Goal: Transaction & Acquisition: Download file/media

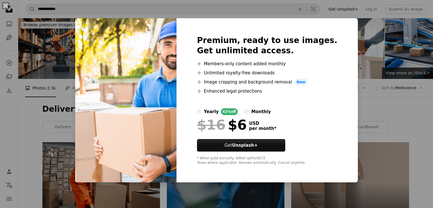
scroll to position [1325, 0]
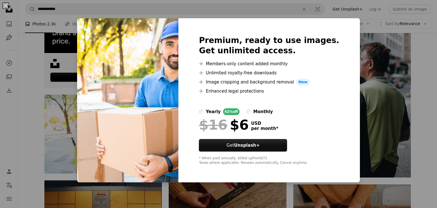
click at [423, 68] on div "An X shape Premium, ready to use images. Get unlimited access. A plus sign Memb…" at bounding box center [218, 104] width 437 height 208
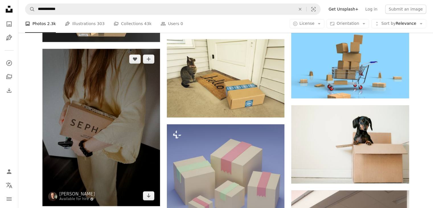
scroll to position [470, 0]
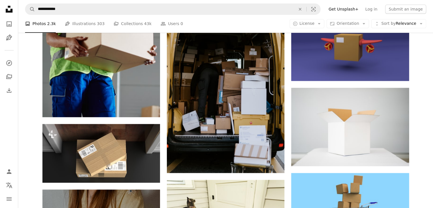
click at [35, 24] on li "A photo Photos 2.3k" at bounding box center [40, 24] width 31 height 18
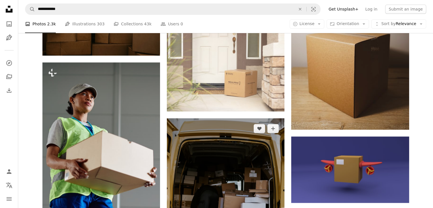
scroll to position [271, 0]
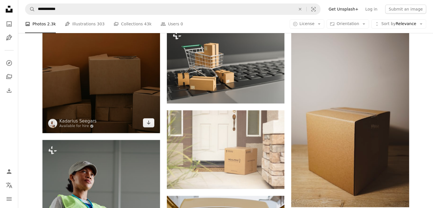
click at [97, 86] on img at bounding box center [101, 44] width 118 height 177
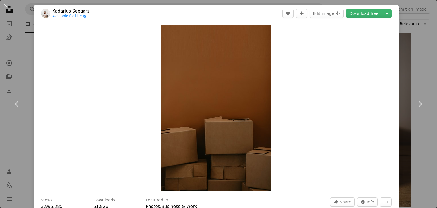
click at [417, 67] on div "An X shape Chevron left Chevron right [PERSON_NAME] Available for hire A checkm…" at bounding box center [218, 104] width 437 height 208
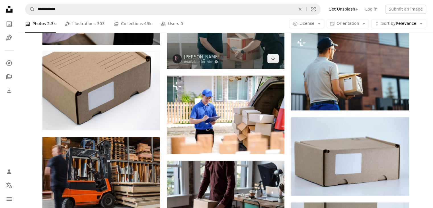
scroll to position [1040, 0]
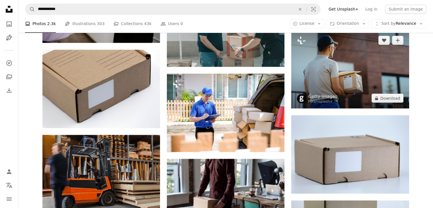
click at [352, 81] on img at bounding box center [350, 69] width 118 height 78
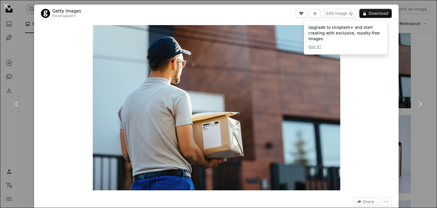
click at [419, 54] on div "An X shape Chevron left Chevron right Getty Images For Unsplash+ A heart A plus…" at bounding box center [218, 104] width 437 height 208
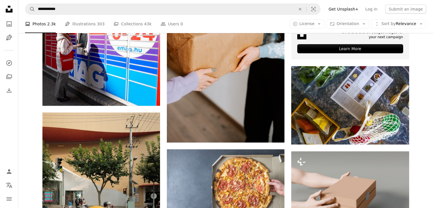
scroll to position [2463, 0]
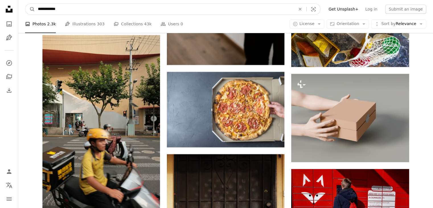
click at [65, 10] on input "**********" at bounding box center [164, 9] width 259 height 11
type input "**********"
click button "A magnifying glass" at bounding box center [30, 9] width 10 height 11
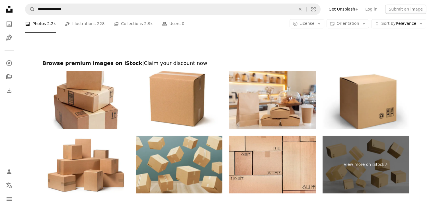
scroll to position [1145, 0]
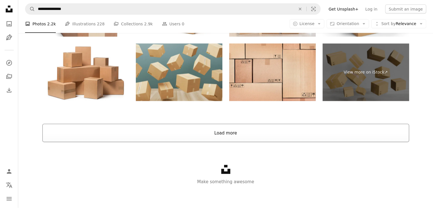
click at [206, 134] on button "Load more" at bounding box center [225, 133] width 367 height 18
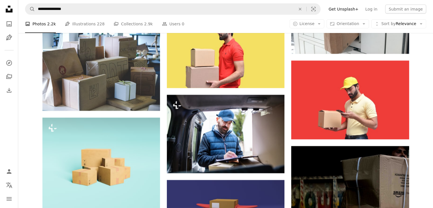
scroll to position [1772, 0]
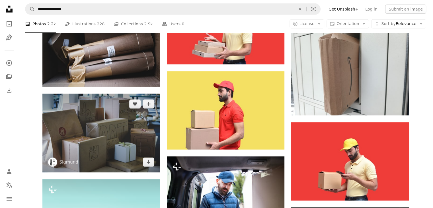
click at [106, 125] on img at bounding box center [101, 133] width 118 height 78
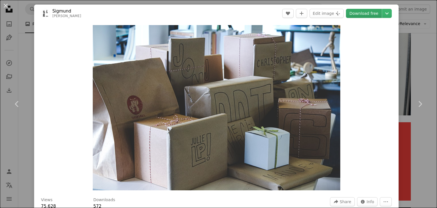
click at [363, 13] on link "Download free" at bounding box center [364, 13] width 36 height 9
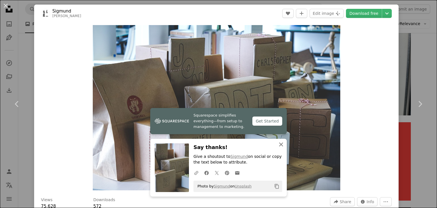
click at [280, 140] on button "An X shape Close" at bounding box center [281, 144] width 11 height 11
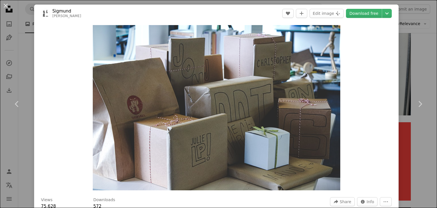
click at [415, 46] on div "An X shape Chevron left Chevron right [PERSON_NAME] A heart A plus sign Edit im…" at bounding box center [218, 104] width 437 height 208
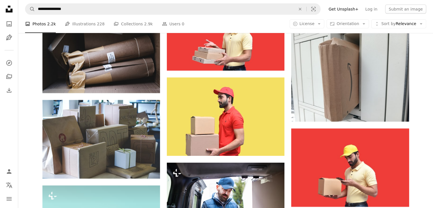
scroll to position [1743, 0]
